Goal: Task Accomplishment & Management: Use online tool/utility

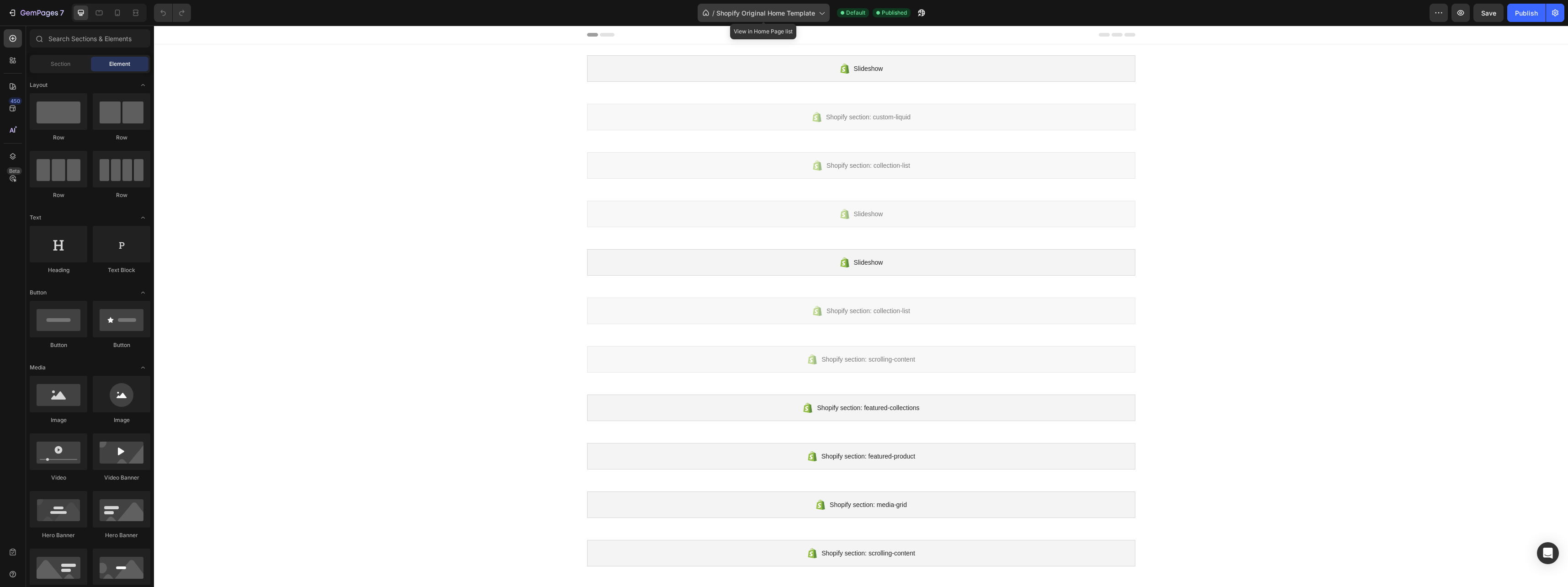
click at [809, 18] on div "/ Shopify Original Home Template" at bounding box center [763, 13] width 132 height 18
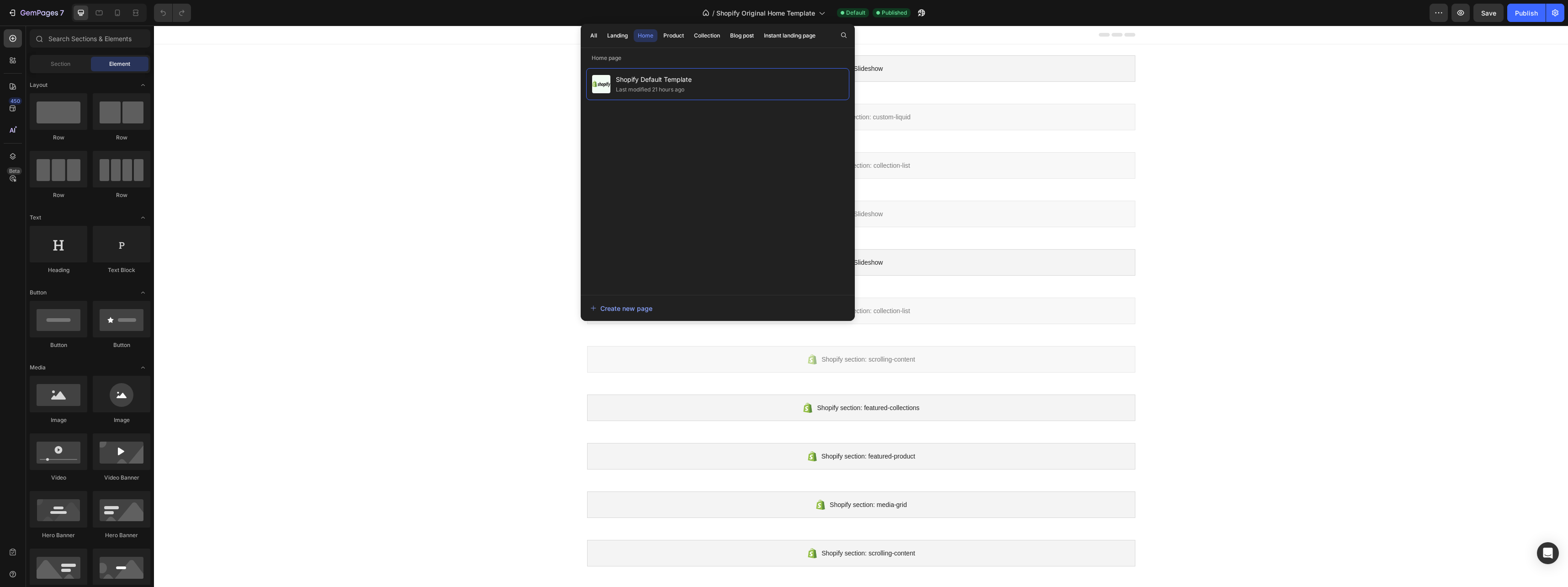
click at [441, 160] on div "Slideshow Shopify section: Slideshow Shopify section: custom-liquid Shopify sec…" at bounding box center [861, 456] width 1414 height 824
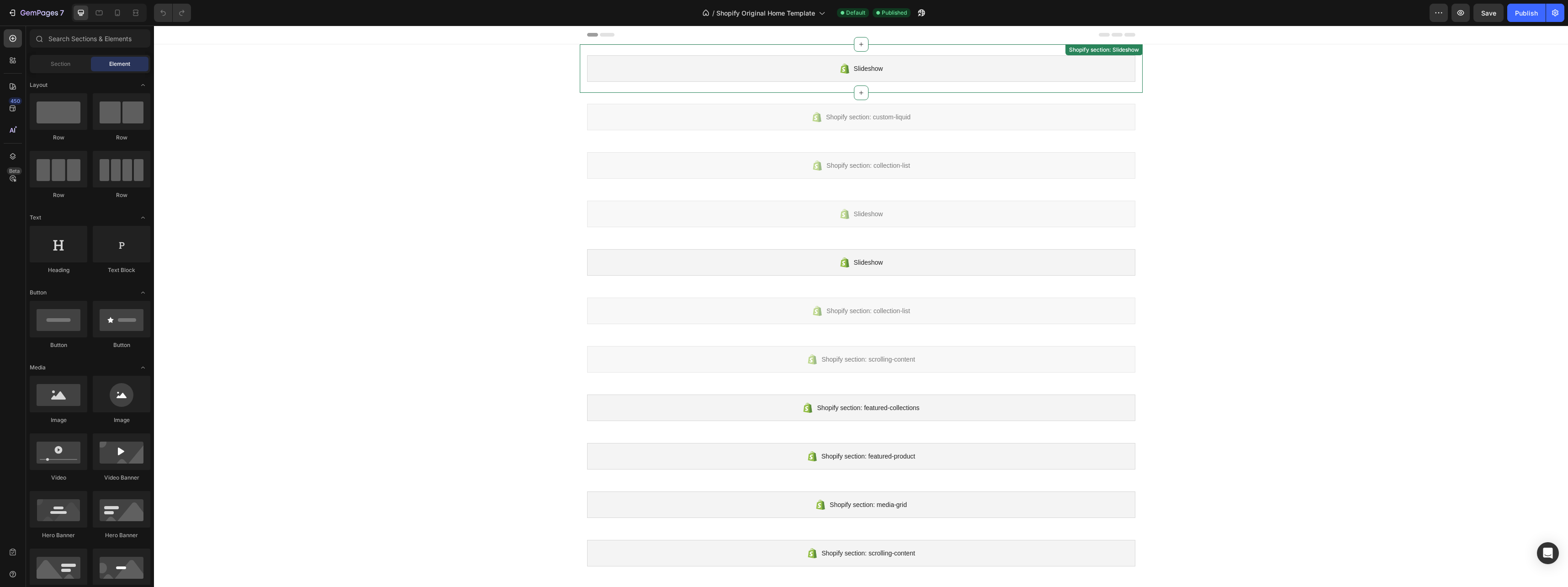
click at [698, 80] on div "Slideshow" at bounding box center [861, 69] width 548 height 27
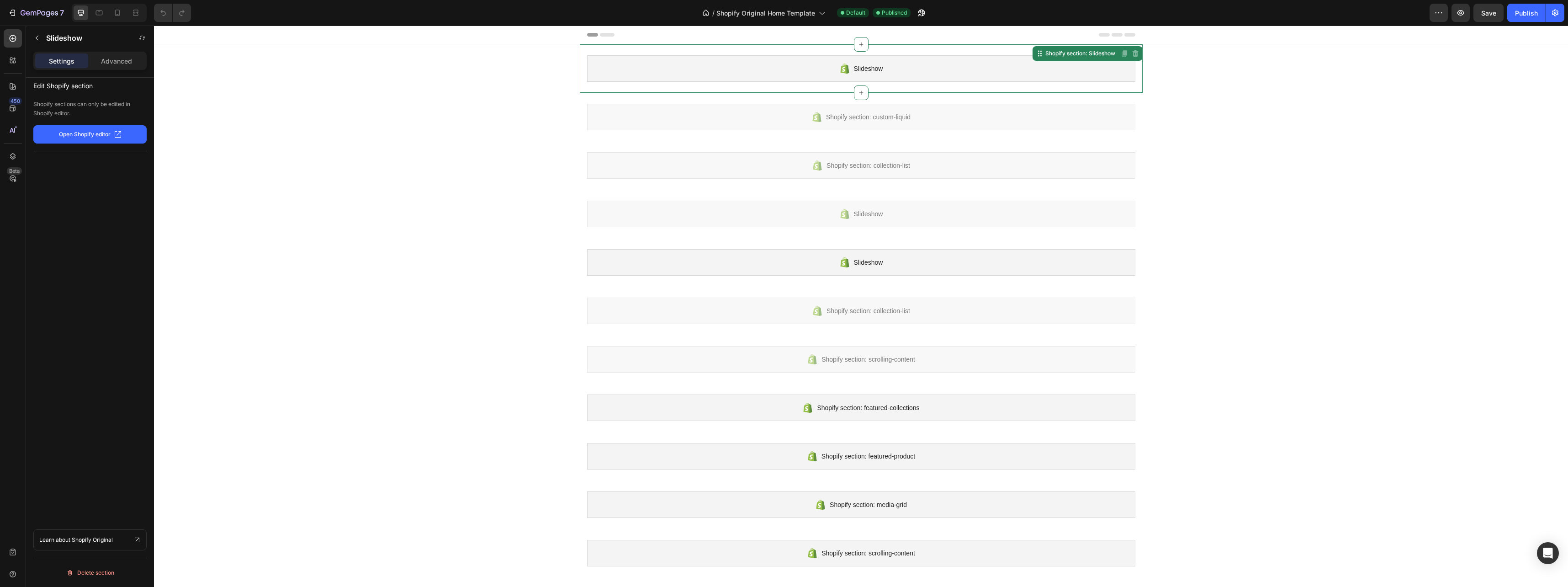
click at [858, 76] on div "Slideshow" at bounding box center [861, 69] width 548 height 27
click at [841, 66] on icon at bounding box center [844, 68] width 9 height 10
click at [1062, 56] on div "Shopify section: Slideshow" at bounding box center [1080, 54] width 74 height 9
click at [1439, 20] on button "button" at bounding box center [1439, 13] width 18 height 18
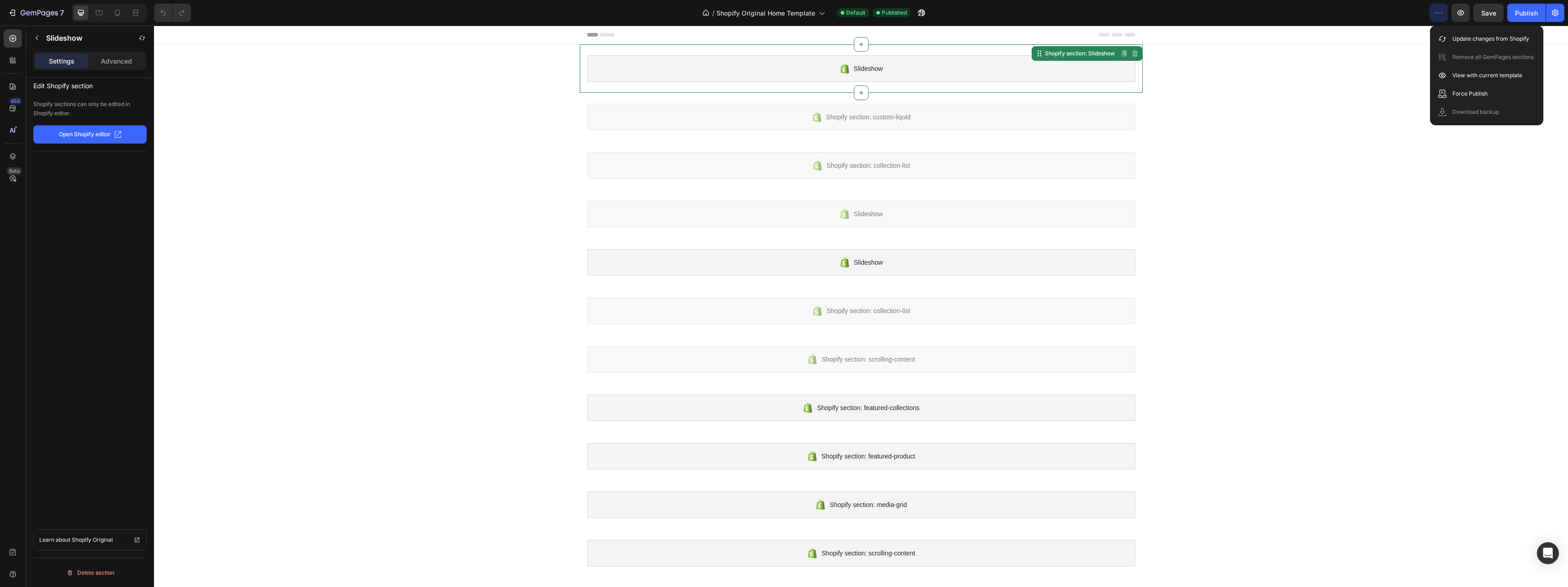
click at [299, 86] on div "Slideshow Shopify section: Slideshow Disabled. Please edit in Shopify Editor Di…" at bounding box center [861, 456] width 1414 height 824
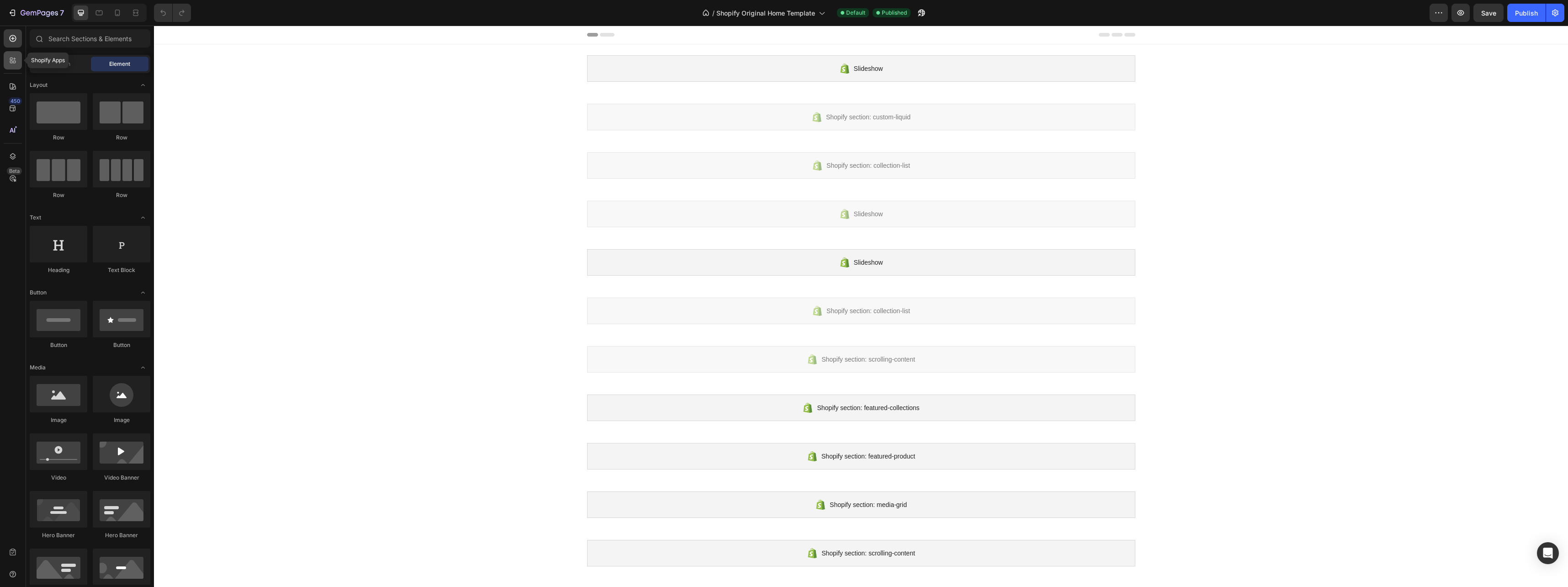
click at [10, 65] on icon at bounding box center [13, 60] width 9 height 9
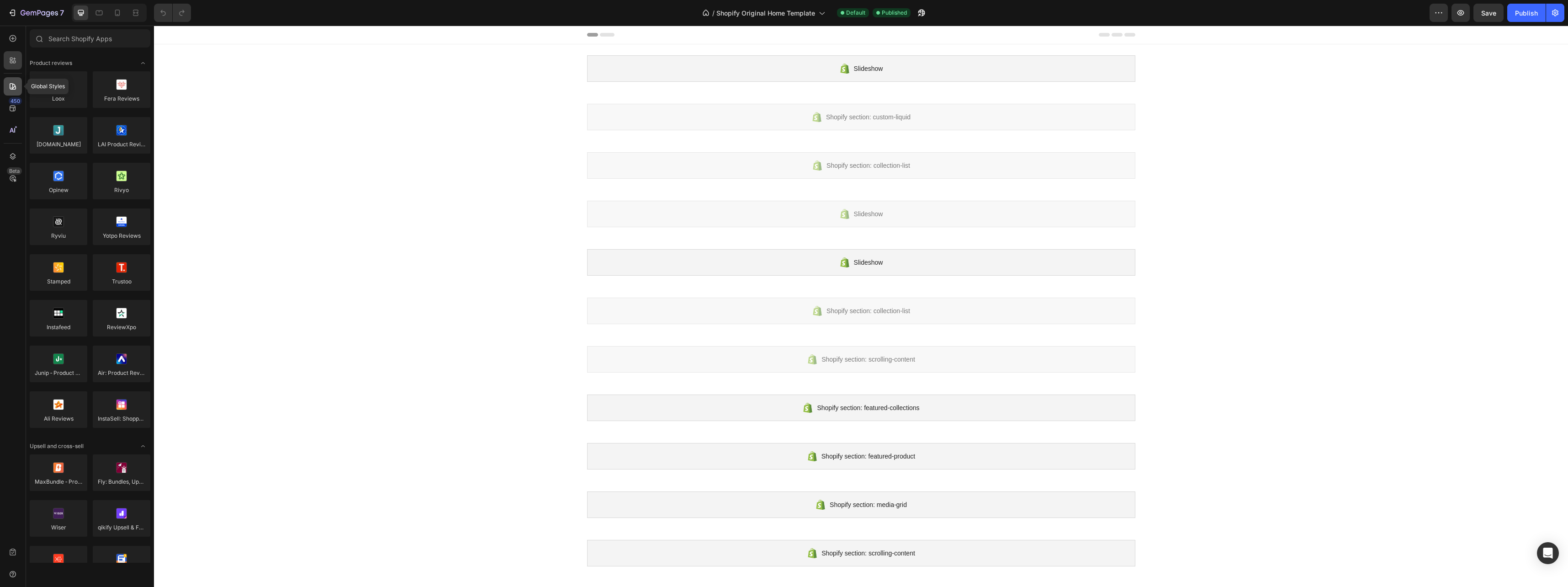
click at [4, 89] on div at bounding box center [13, 86] width 18 height 18
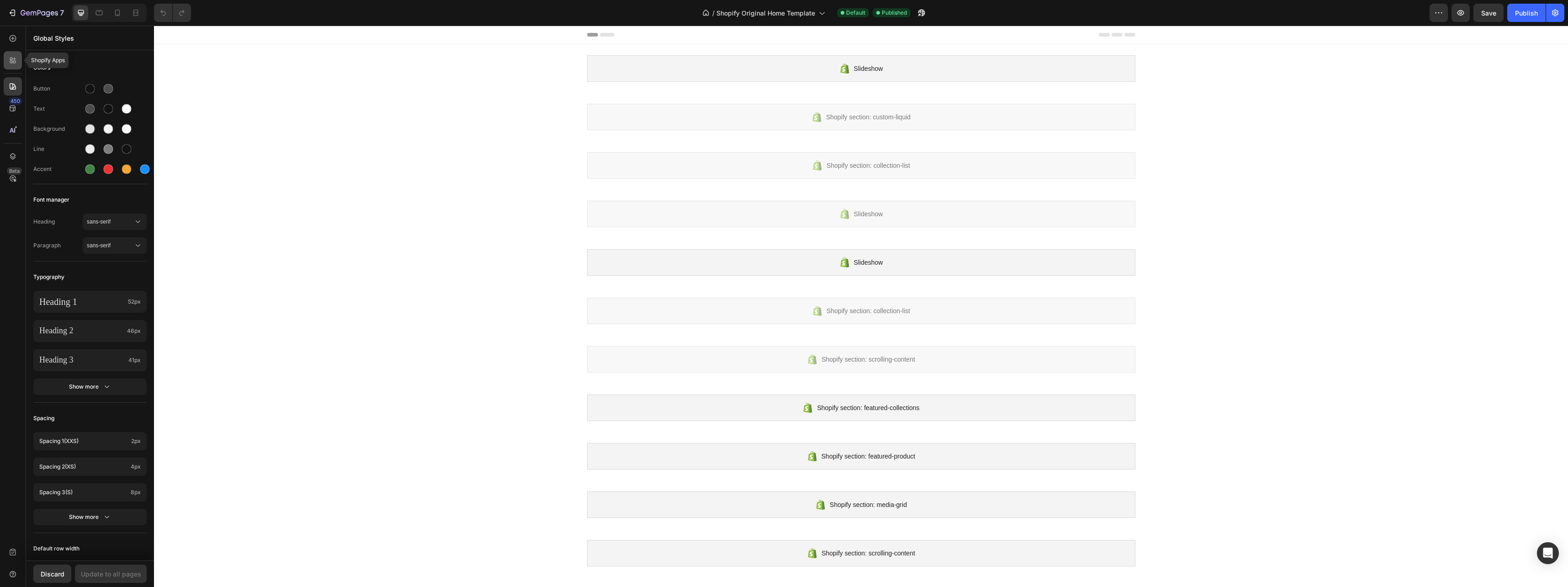
click at [13, 58] on icon at bounding box center [13, 60] width 9 height 9
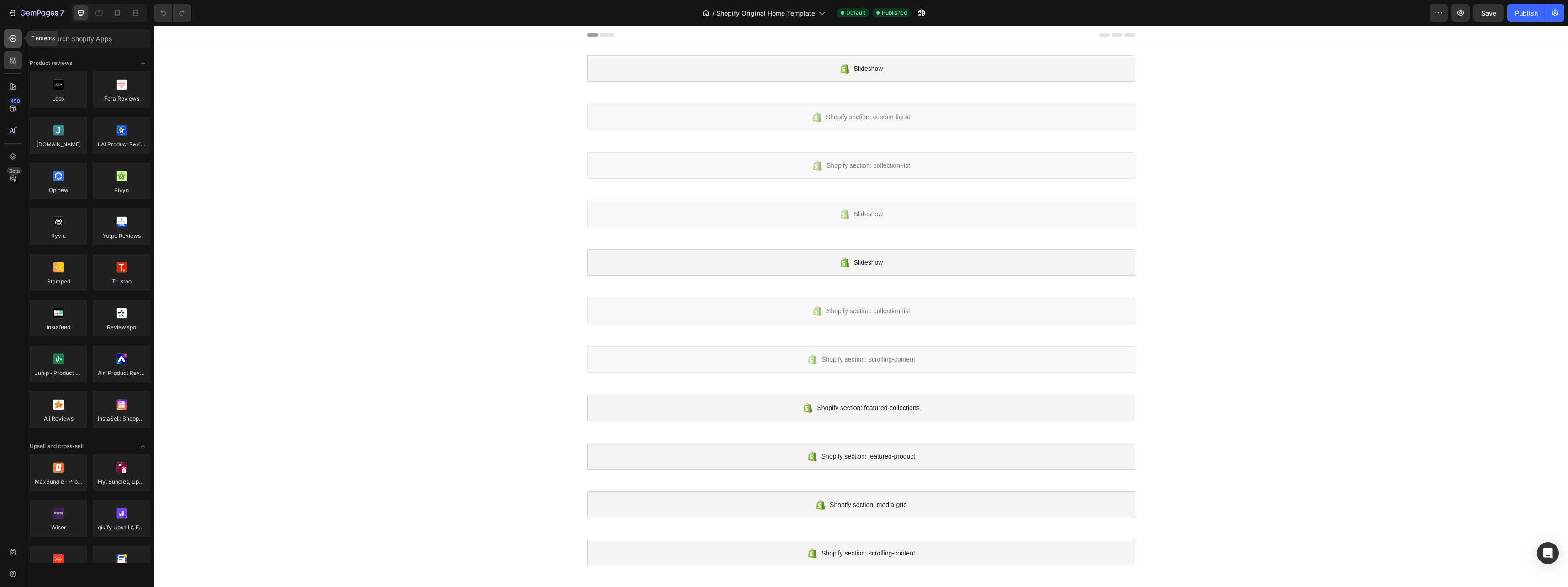
click at [9, 35] on icon at bounding box center [13, 38] width 9 height 9
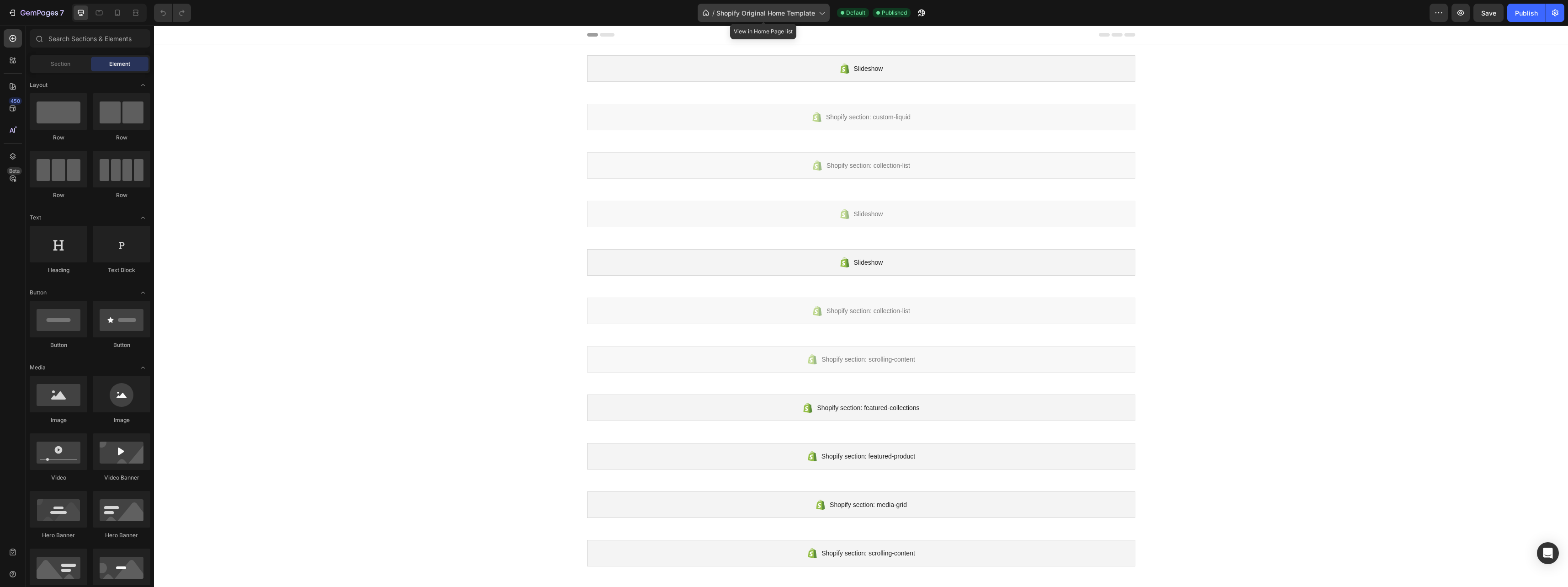
click at [804, 11] on span "Shopify Original Home Template" at bounding box center [766, 13] width 99 height 10
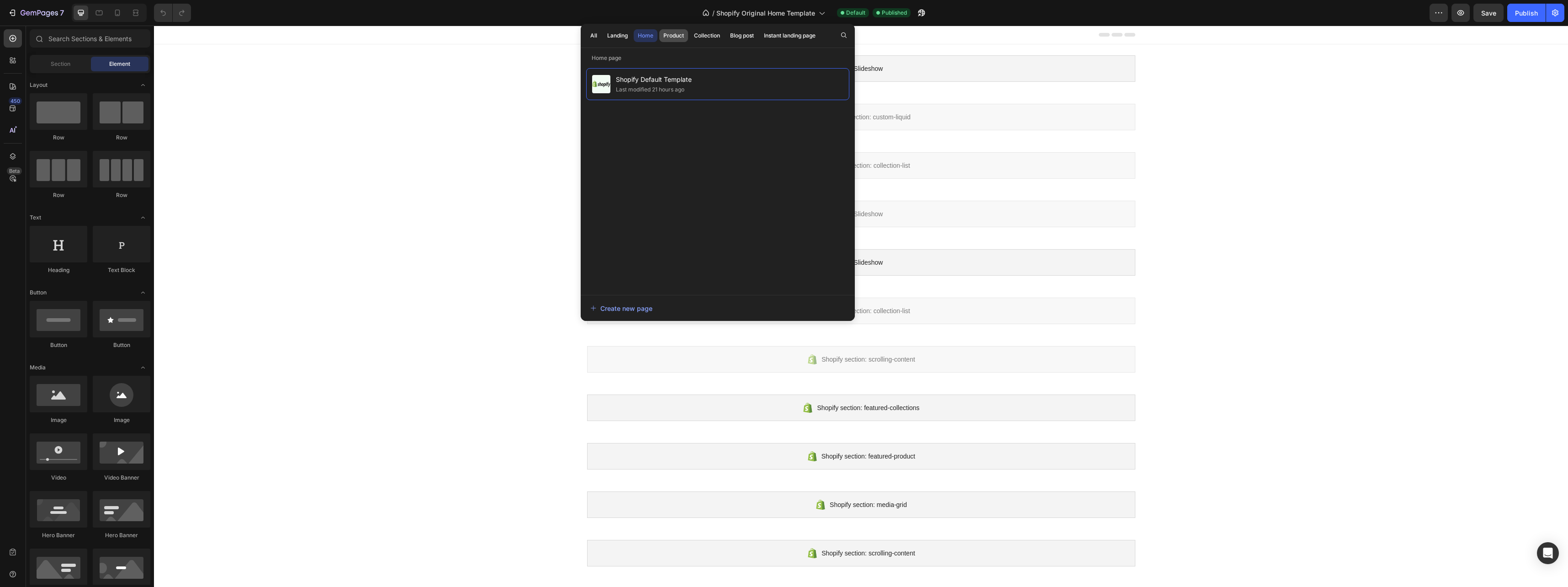
click at [674, 39] on div "Product" at bounding box center [674, 36] width 21 height 9
click at [713, 38] on div "Collection" at bounding box center [707, 36] width 26 height 9
click at [743, 38] on div "Blog post" at bounding box center [741, 36] width 24 height 9
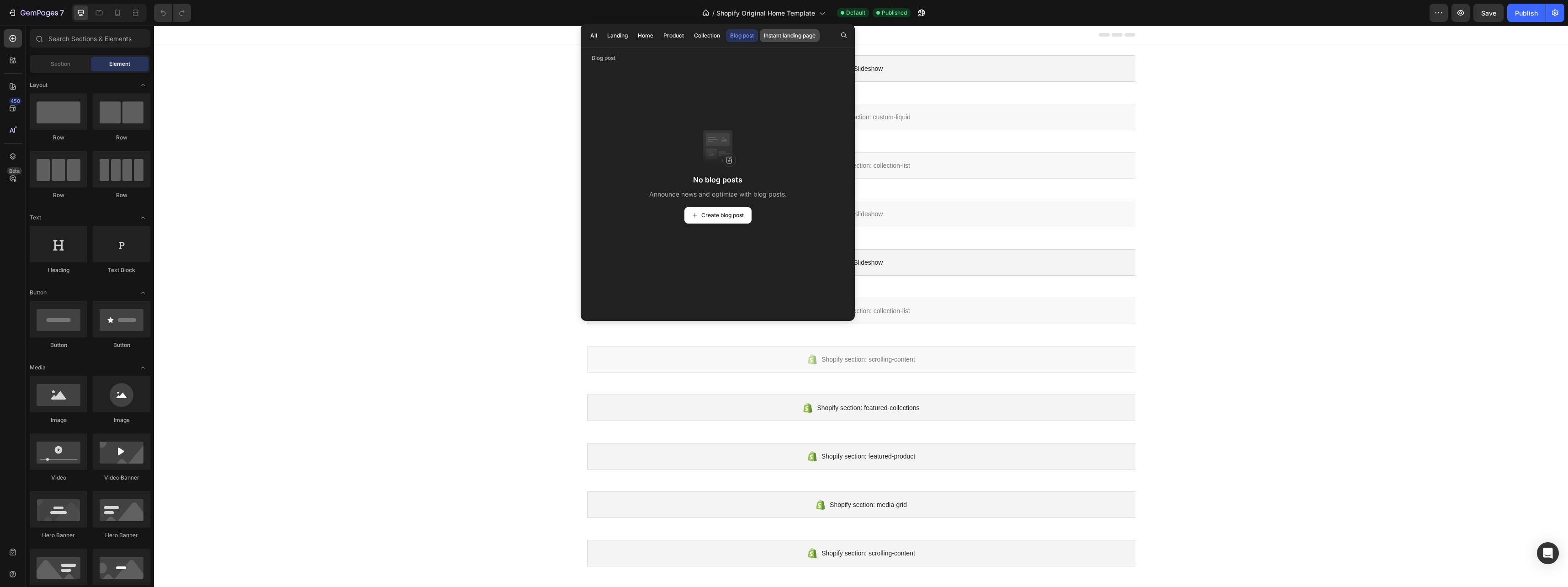
click at [785, 38] on div "Instant landing page" at bounding box center [789, 36] width 52 height 9
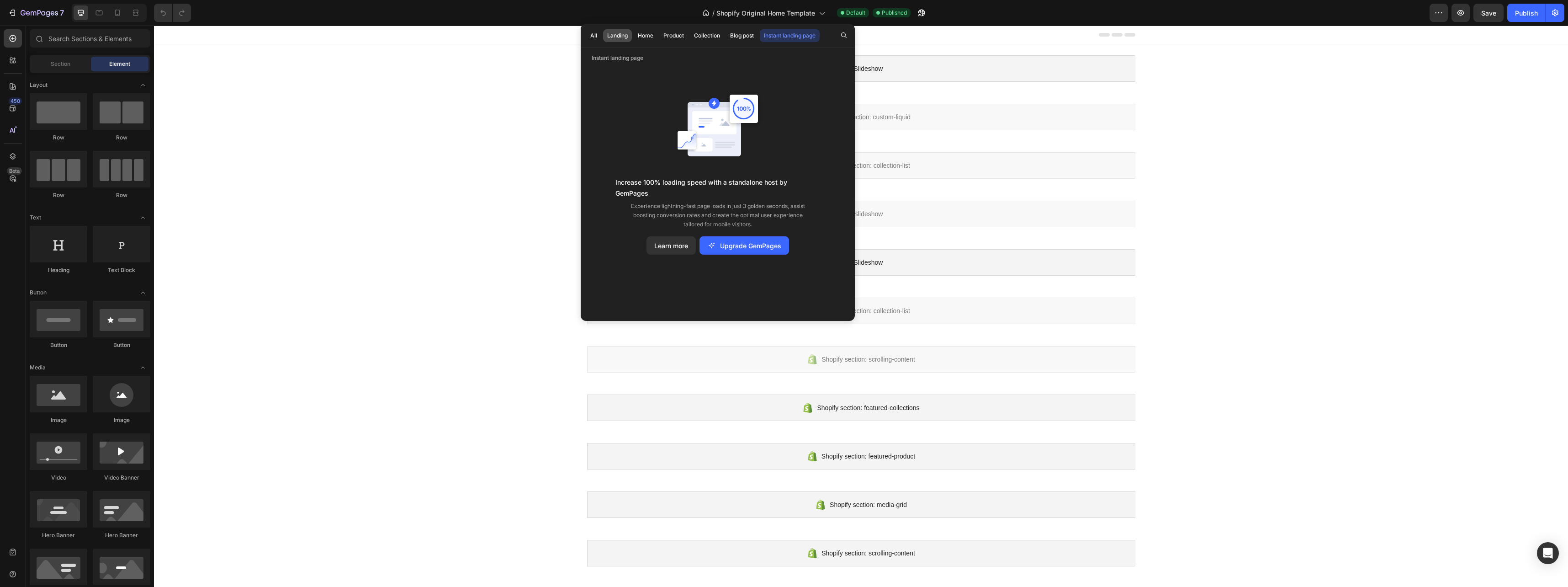
click at [614, 31] on button "Landing" at bounding box center [617, 35] width 29 height 13
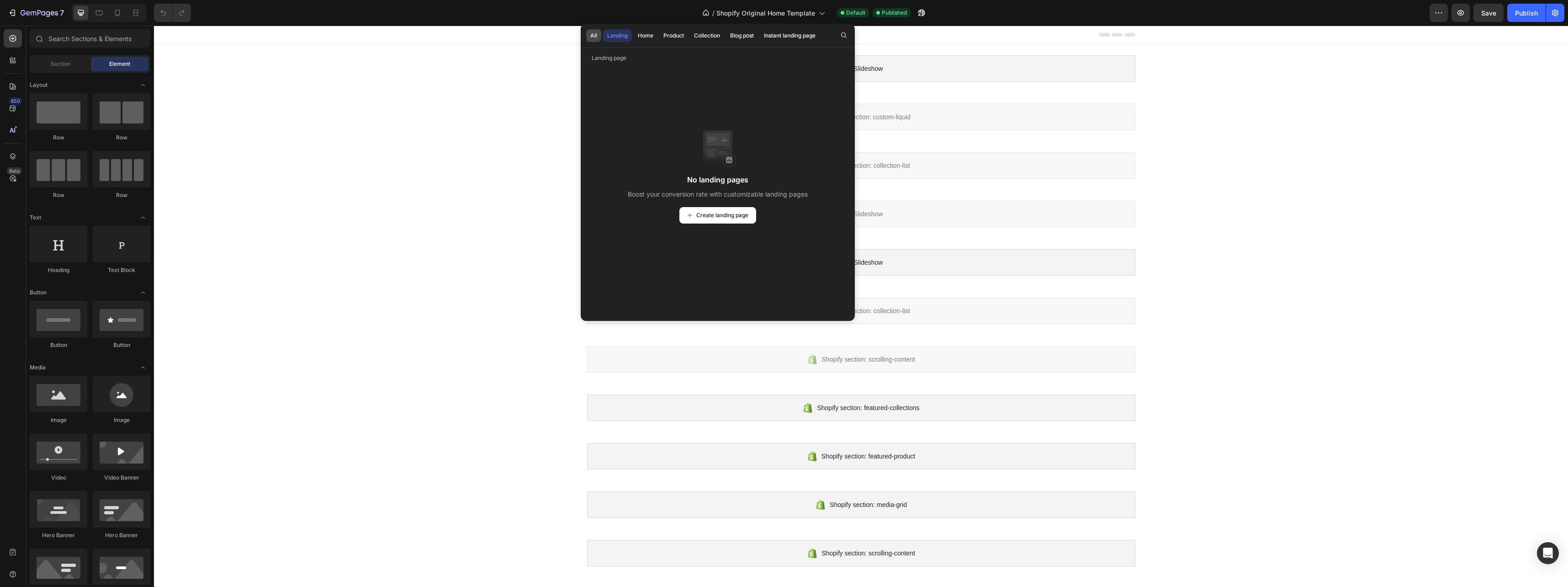
click at [595, 30] on button "All" at bounding box center [593, 35] width 15 height 13
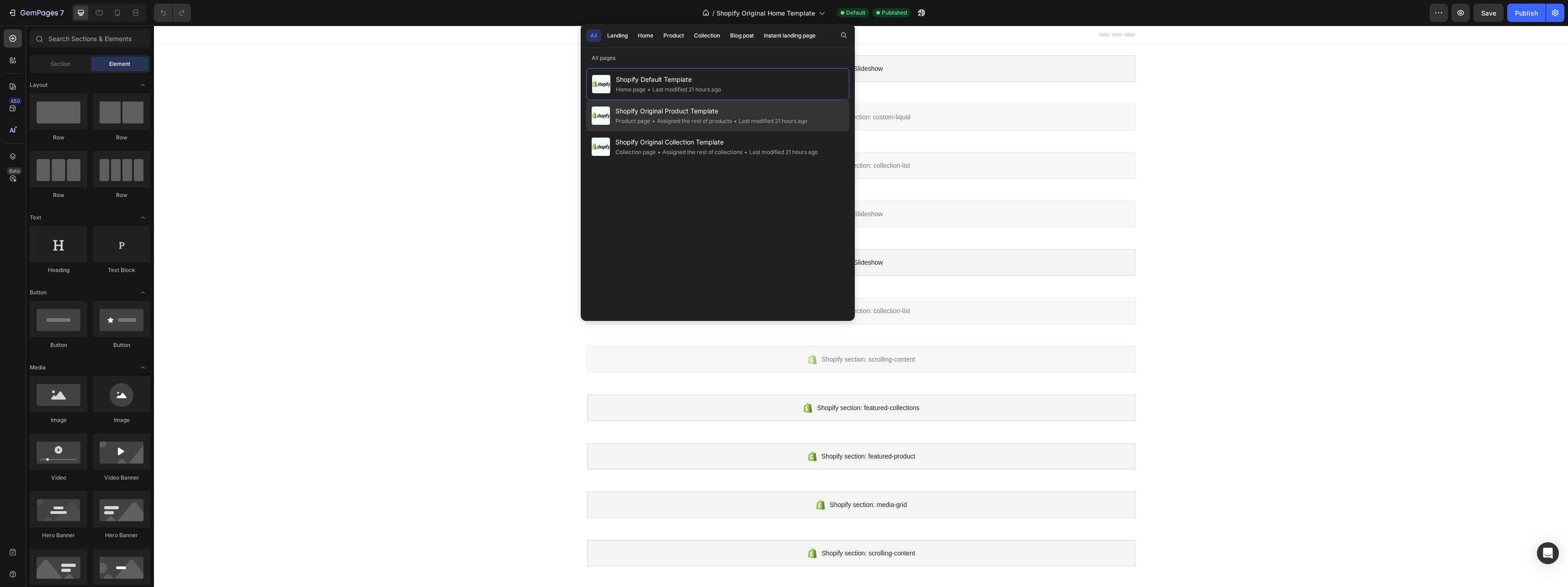
click at [685, 114] on span "Shopify Original Product Template" at bounding box center [711, 111] width 192 height 11
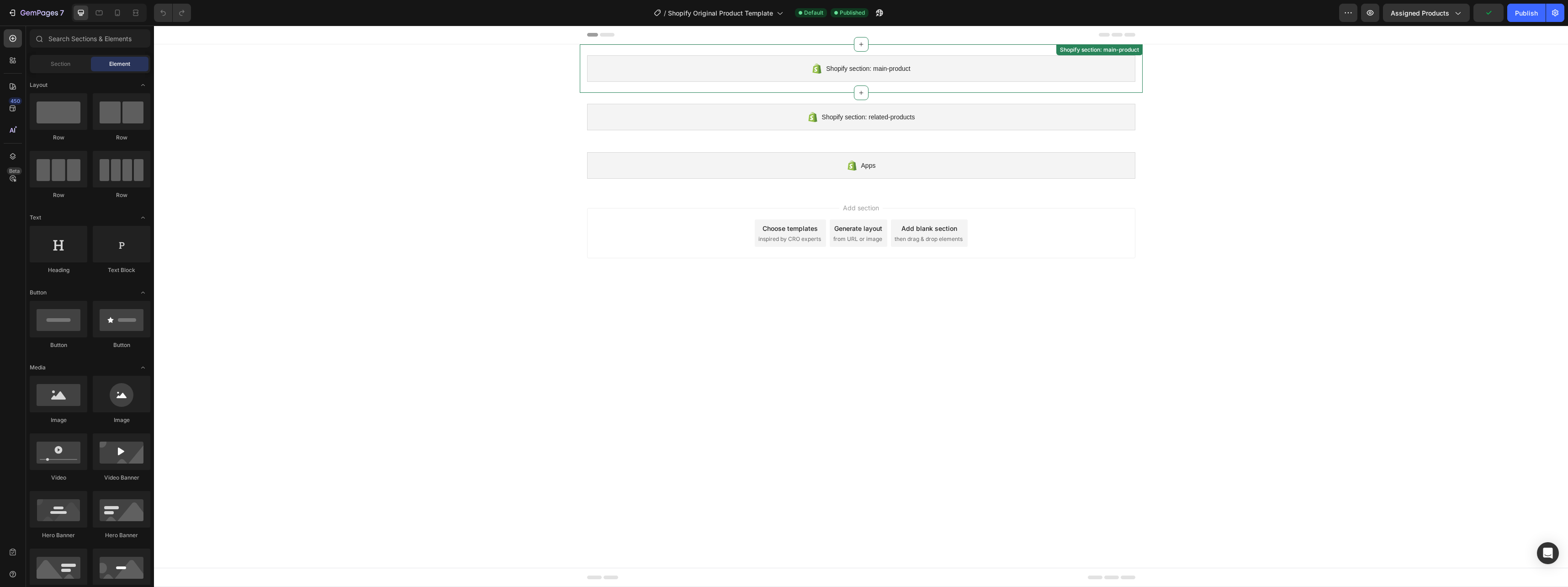
click at [873, 72] on span "Shopify section: main-product" at bounding box center [868, 69] width 84 height 11
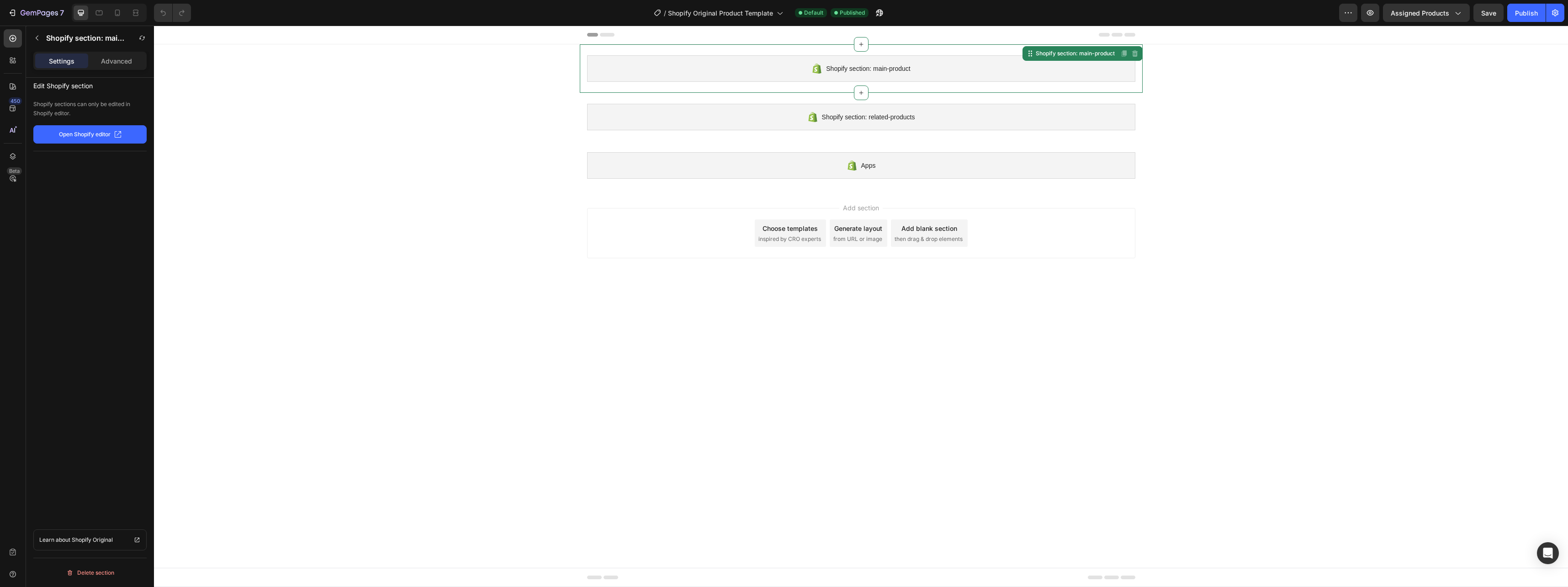
click at [777, 241] on span "inspired by CRO experts" at bounding box center [789, 239] width 63 height 9
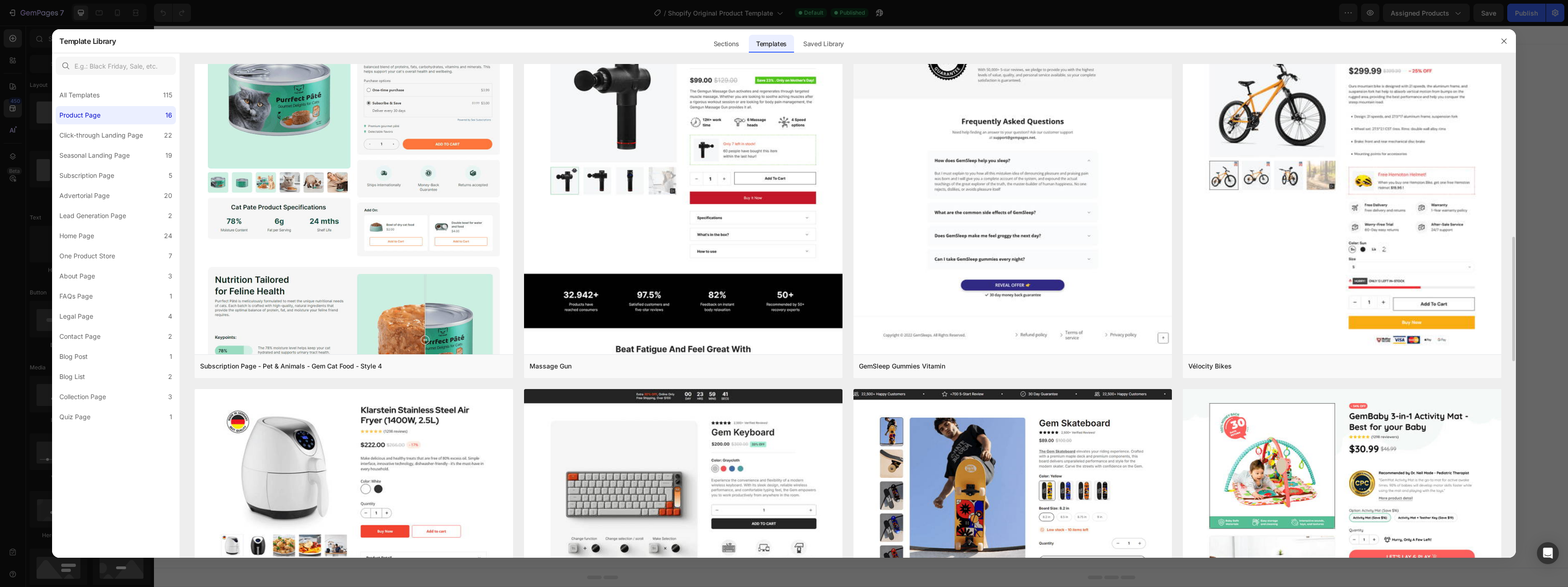
scroll to position [731, 0]
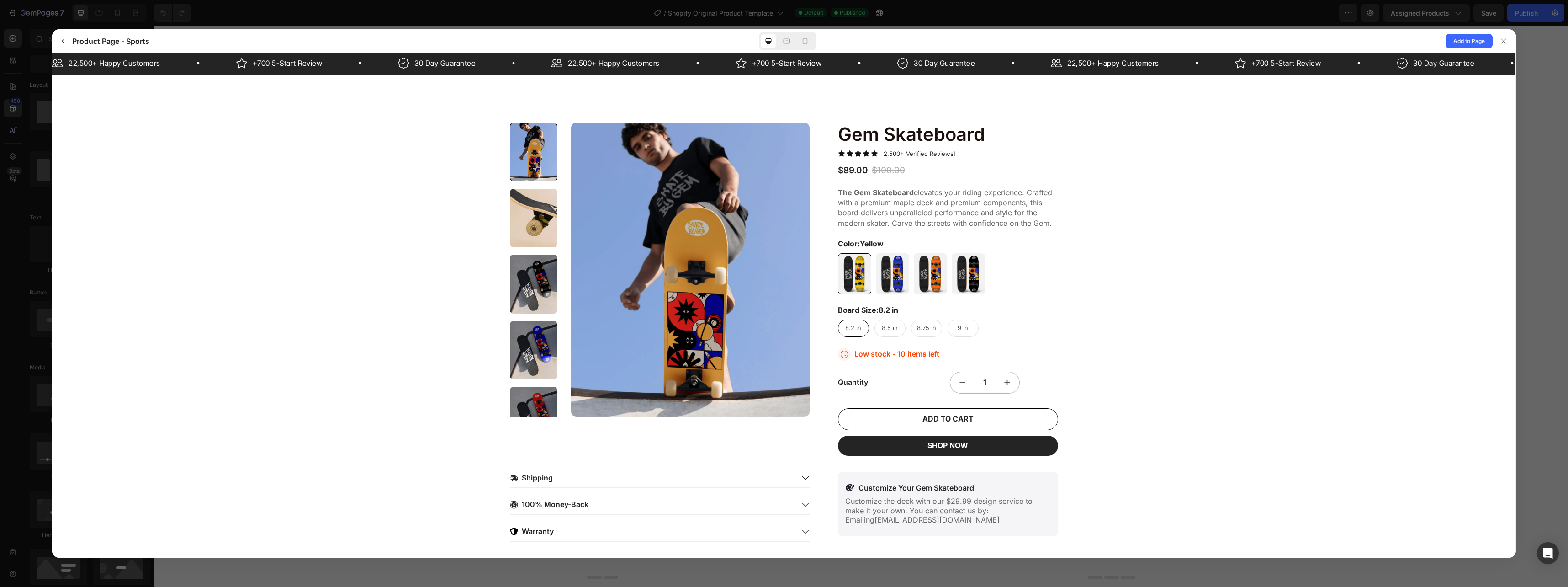
scroll to position [0, 0]
click at [1463, 34] on button "Add to Page" at bounding box center [1469, 41] width 47 height 15
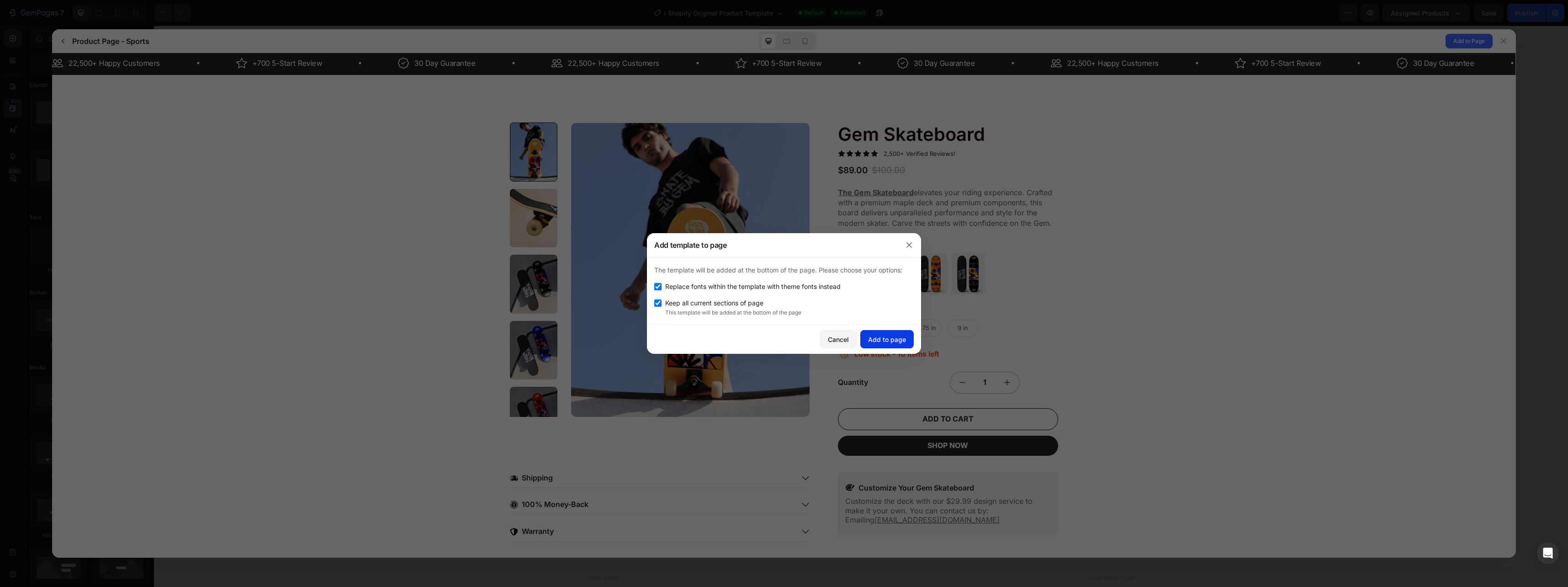
click at [887, 339] on div "Add to page" at bounding box center [887, 339] width 38 height 10
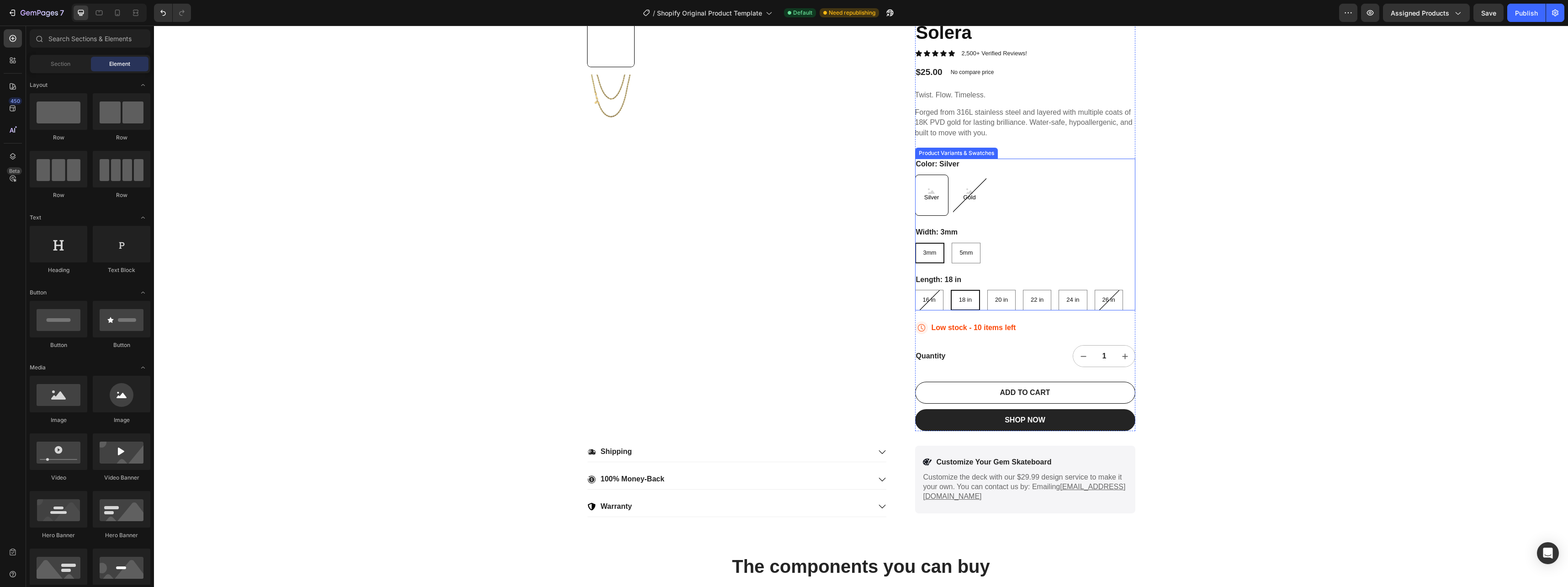
scroll to position [91, 0]
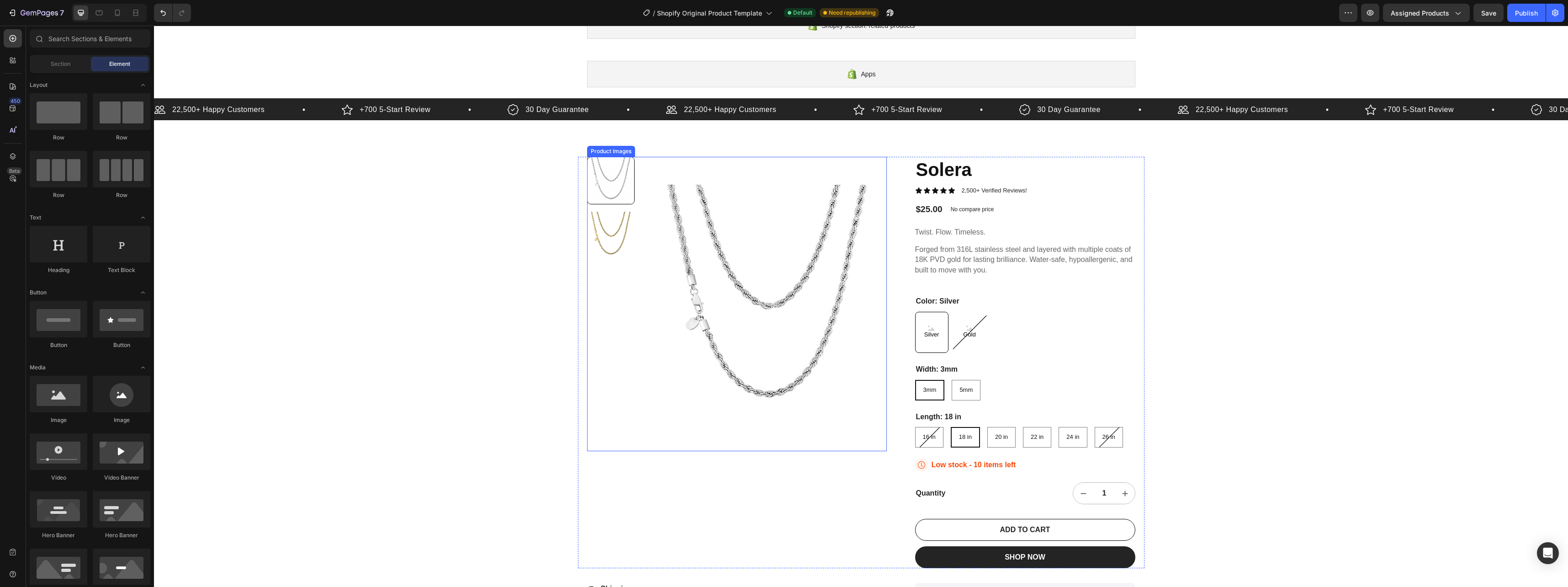
click at [614, 178] on div at bounding box center [611, 180] width 47 height 47
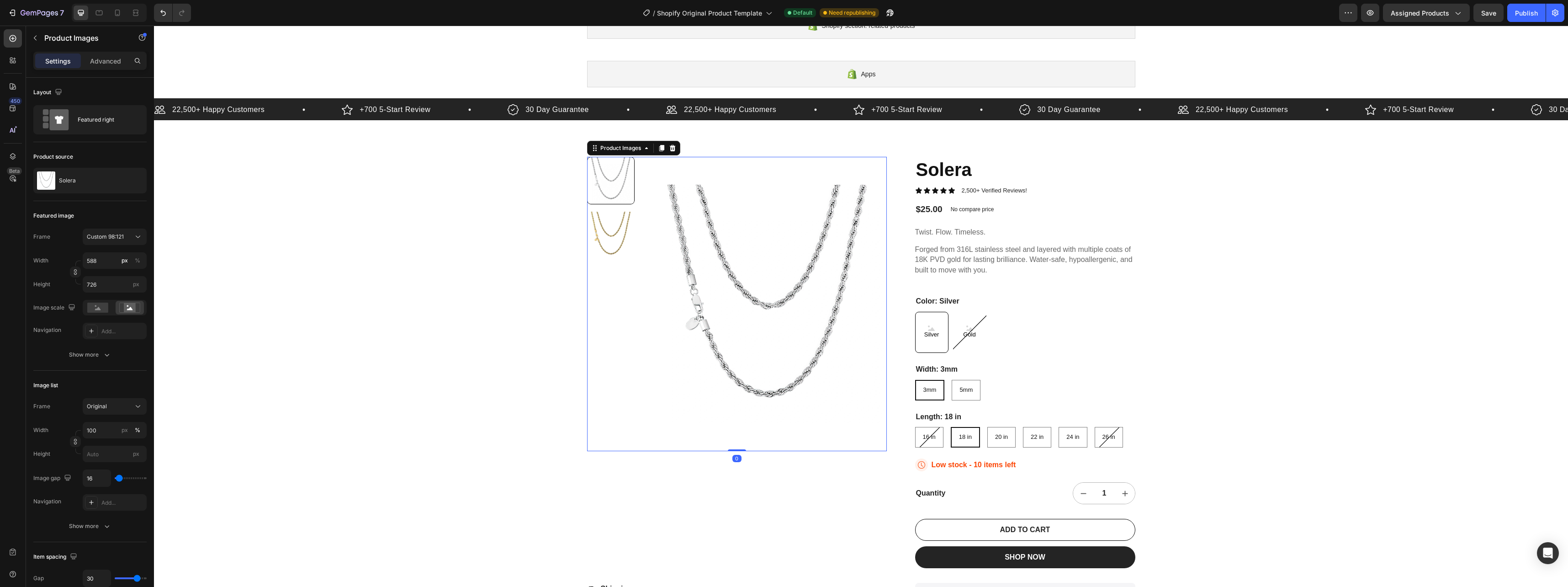
click at [649, 186] on img at bounding box center [768, 303] width 239 height 294
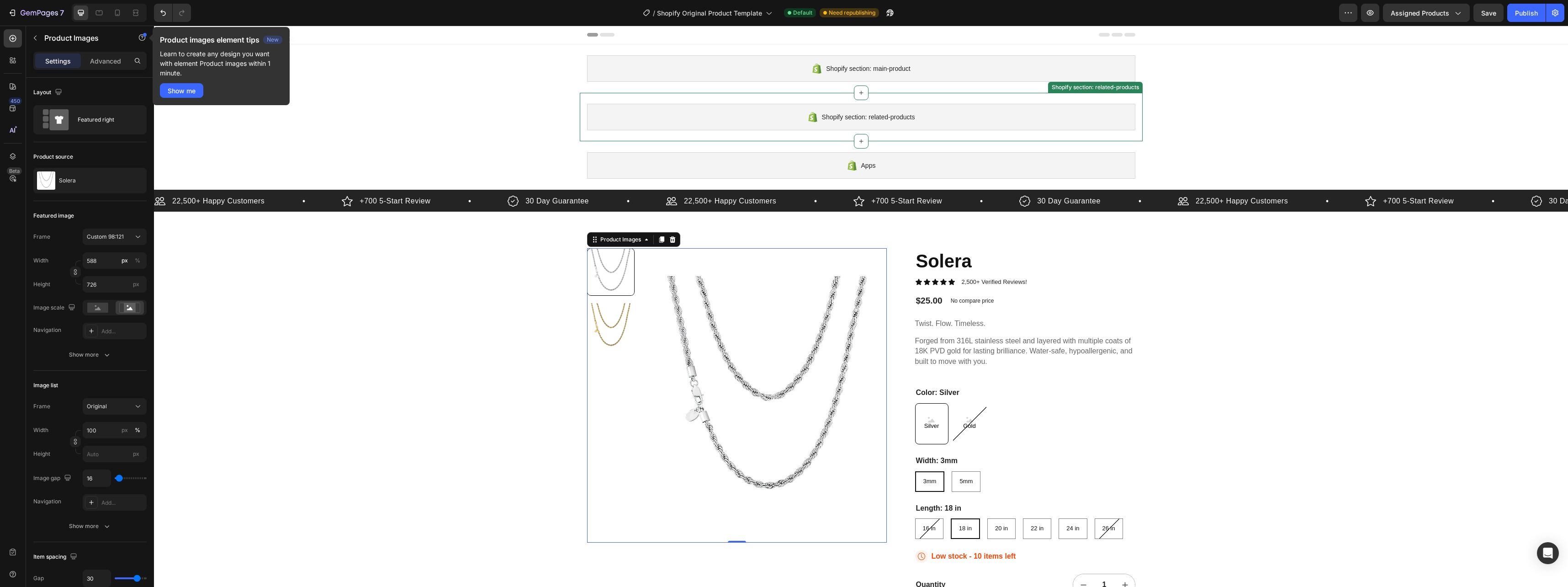
click at [871, 120] on span "Shopify section: related-products" at bounding box center [868, 117] width 93 height 11
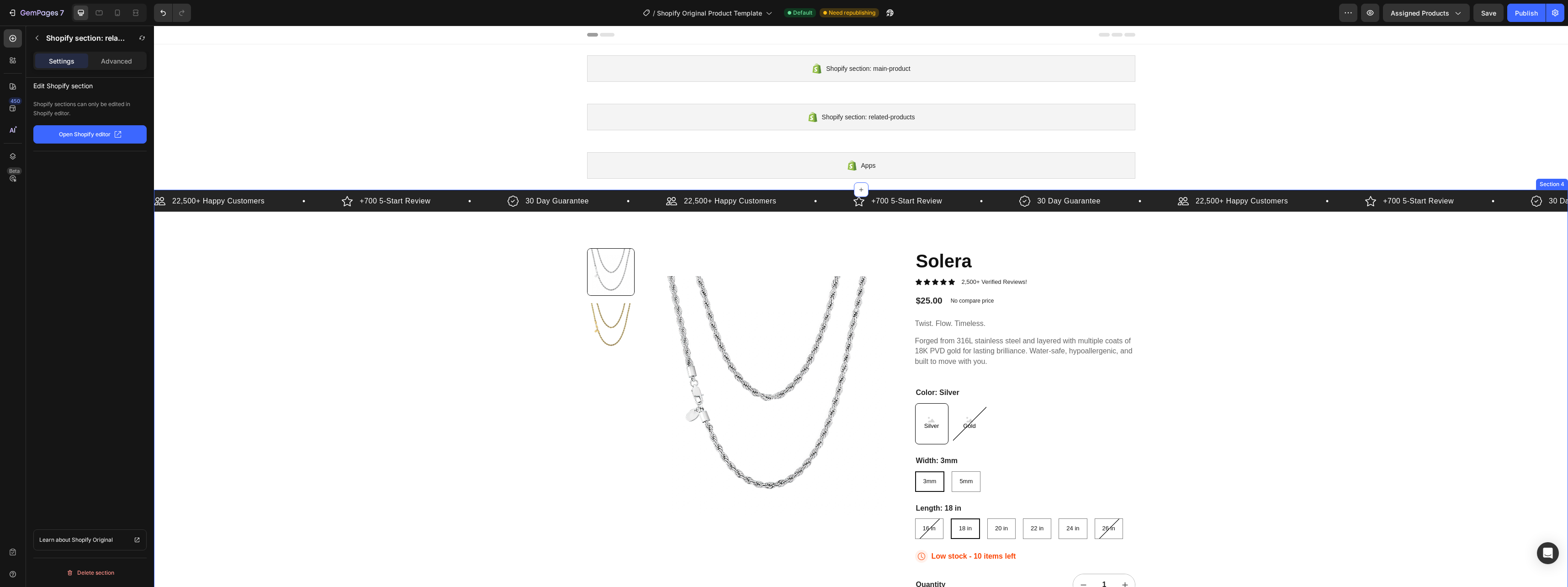
click at [354, 216] on div "22,500+ Happy Customers Item List +700 5-Start Review Item List 30 Day Guarante…" at bounding box center [861, 467] width 1414 height 556
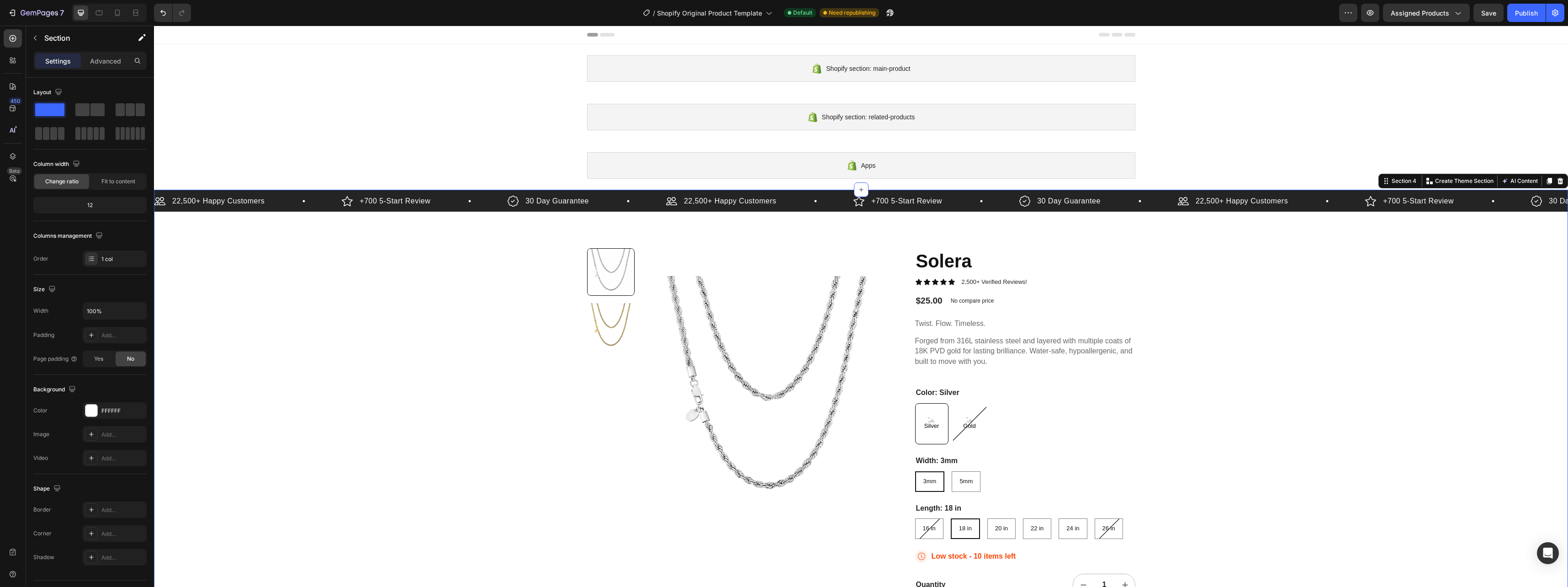
click at [354, 210] on div "22,500+ Happy Customers Item List +700 5-Start Review Item List 30 Day Guarante…" at bounding box center [861, 203] width 1414 height 18
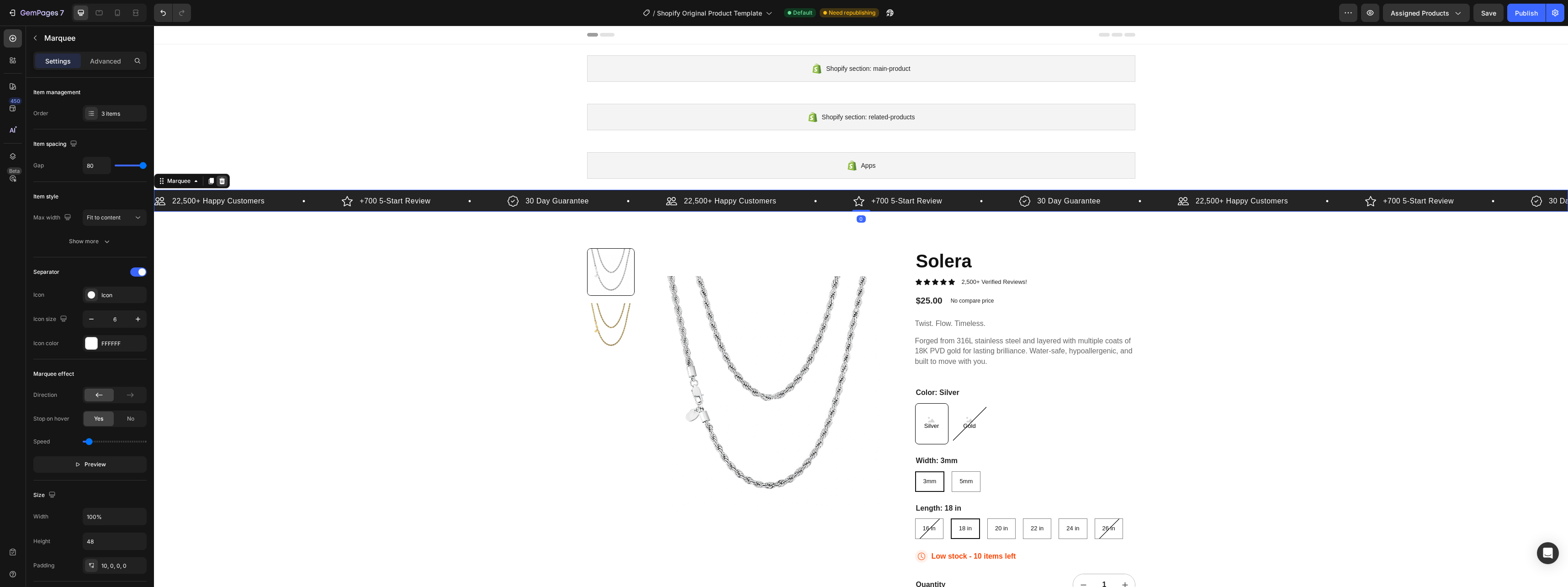
click at [219, 180] on icon at bounding box center [222, 181] width 7 height 7
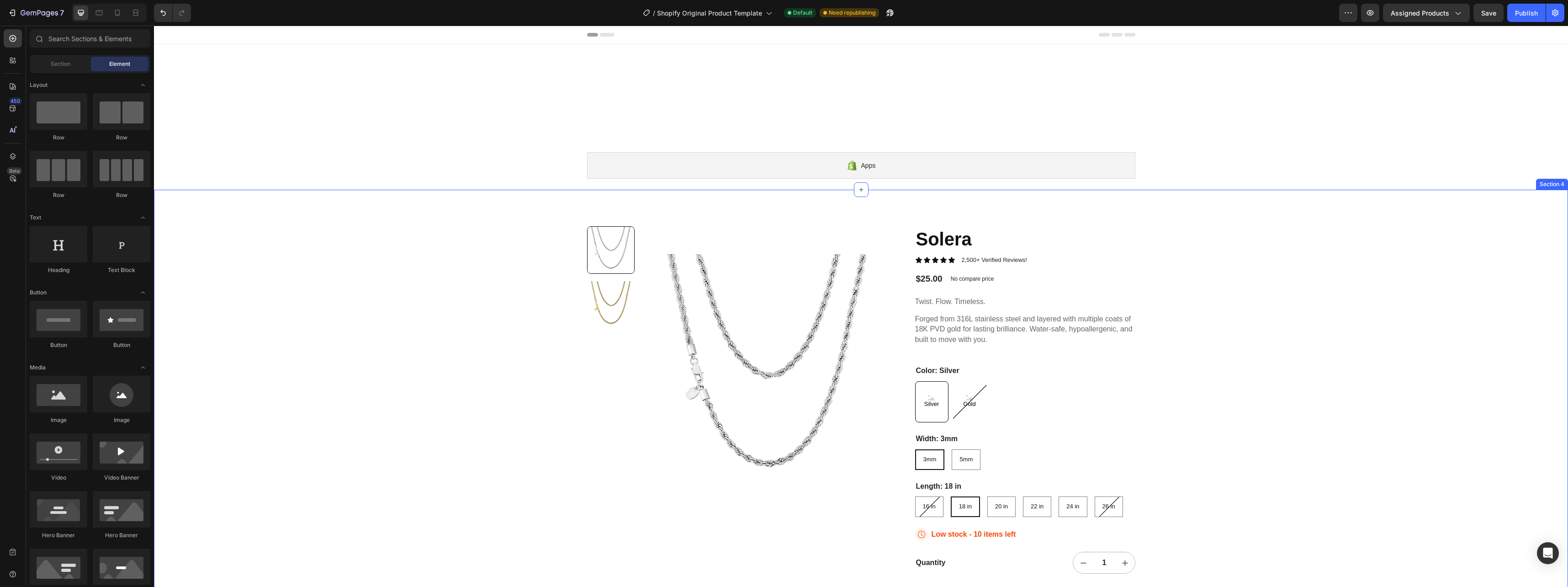
scroll to position [137, 0]
